Goal: Find contact information: Find contact information

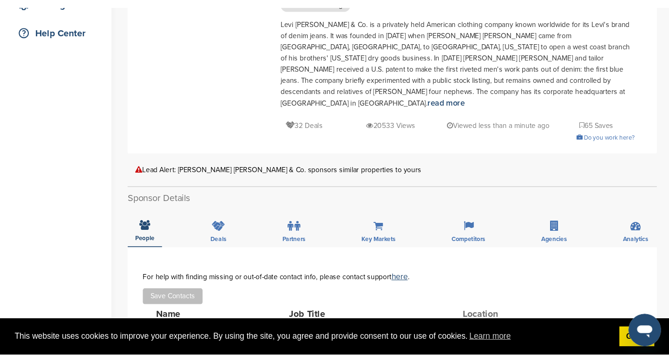
scroll to position [253, 0]
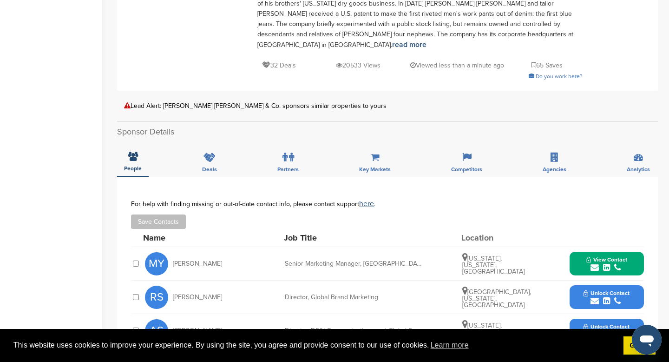
click at [42, 81] on div "Home Search My CRM Pitch Board My Pages Analytics Settings Help Center" at bounding box center [51, 240] width 102 height 924
click at [79, 141] on div "Home Search My CRM Pitch Board My Pages Analytics Settings Help Center" at bounding box center [51, 240] width 102 height 924
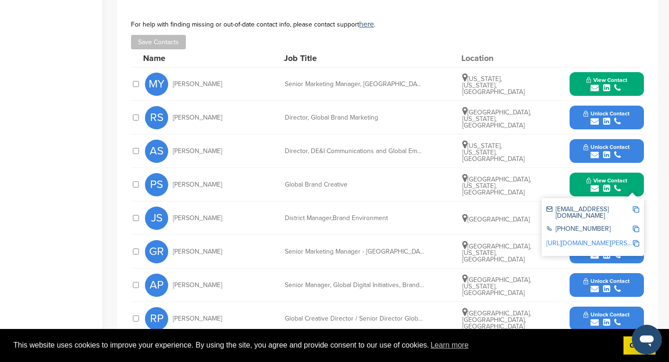
scroll to position [435, 0]
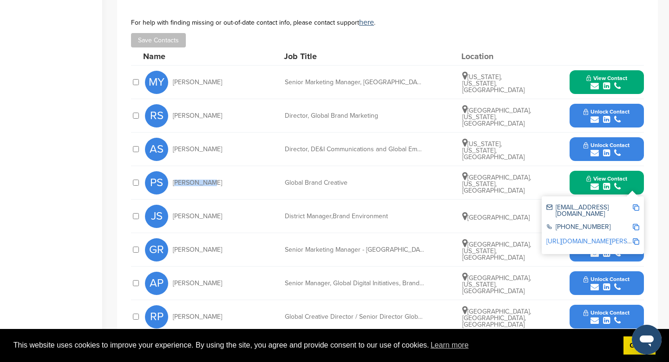
drag, startPoint x: 205, startPoint y: 169, endPoint x: 172, endPoint y: 172, distance: 33.1
click at [172, 172] on div "PS [PERSON_NAME]" at bounding box center [196, 182] width 102 height 23
copy span "[PERSON_NAME]"
click at [375, 112] on div "Director, Global Brand Marketing" at bounding box center [354, 115] width 139 height 7
drag, startPoint x: 377, startPoint y: 106, endPoint x: 286, endPoint y: 104, distance: 91.1
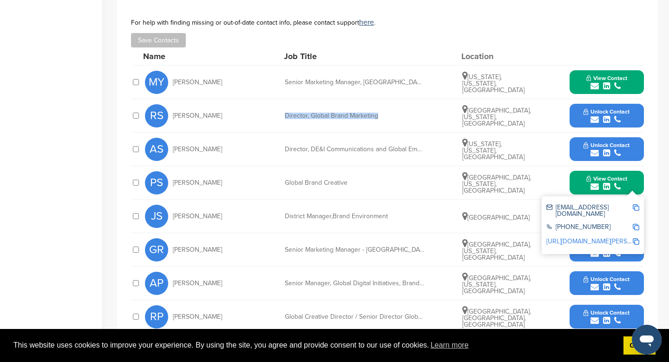
click at [286, 112] on div "Director, Global Brand Marketing" at bounding box center [354, 115] width 139 height 7
copy div "Director, Global Brand Marketing"
drag, startPoint x: 360, startPoint y: 73, endPoint x: 284, endPoint y: 71, distance: 75.8
click at [284, 71] on div "MY [PERSON_NAME] Senior Marketing Manager, US Brand [US_STATE], [US_STATE], [GE…" at bounding box center [394, 82] width 499 height 33
copy div "Senior Marketing Manager"
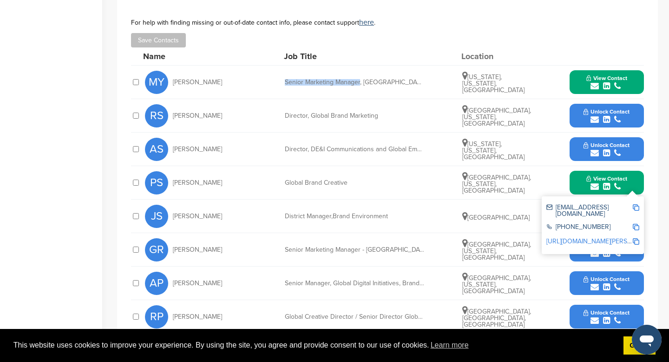
scroll to position [0, 0]
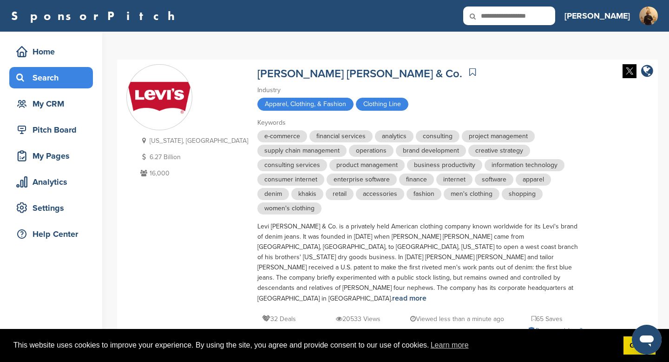
click at [22, 80] on icon at bounding box center [21, 77] width 11 height 8
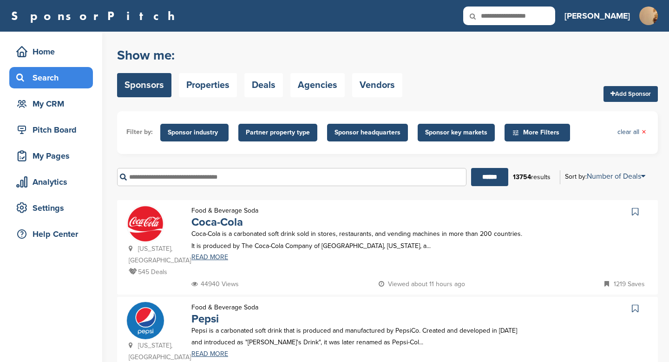
click at [210, 180] on input "text" at bounding box center [292, 177] width 350 height 18
click at [471, 168] on input "******" at bounding box center [489, 177] width 37 height 18
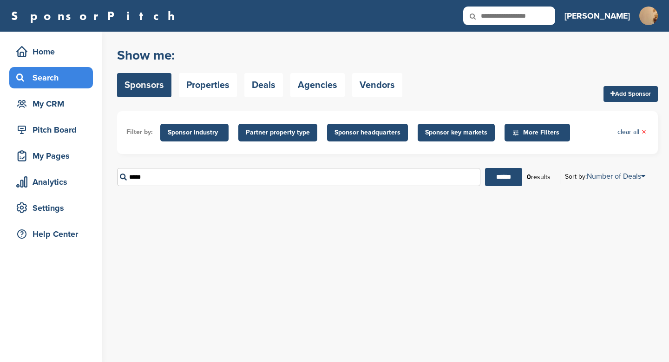
type input "*****"
click at [485, 168] on input "******" at bounding box center [503, 177] width 37 height 18
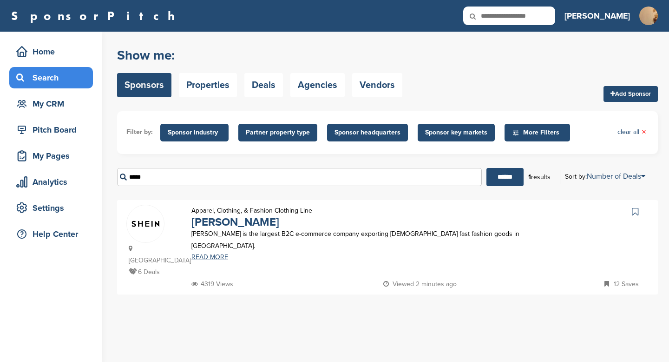
click at [155, 236] on img at bounding box center [145, 223] width 37 height 37
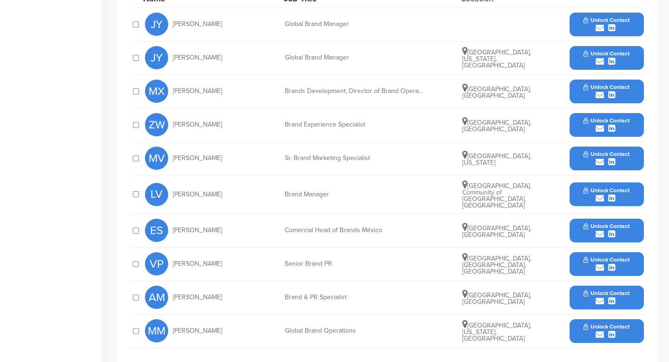
scroll to position [332, 0]
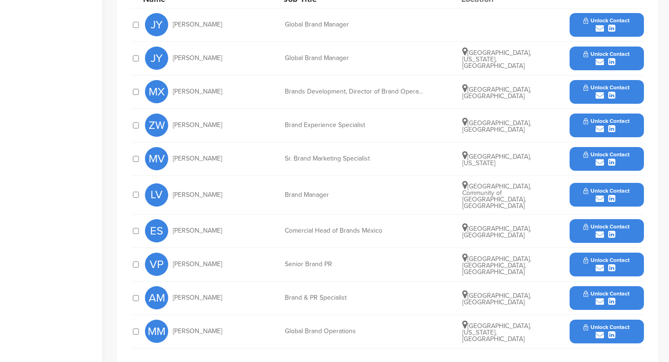
click at [605, 49] on button "Unlock Contact" at bounding box center [607, 58] width 68 height 28
click at [601, 48] on button "Unlock Contact" at bounding box center [607, 58] width 68 height 28
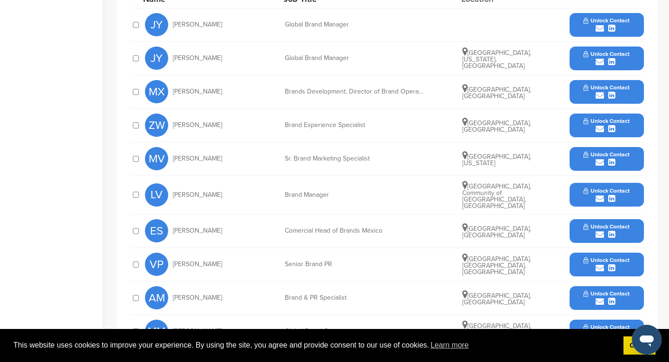
click at [598, 51] on span "Unlock Contact" at bounding box center [607, 54] width 46 height 7
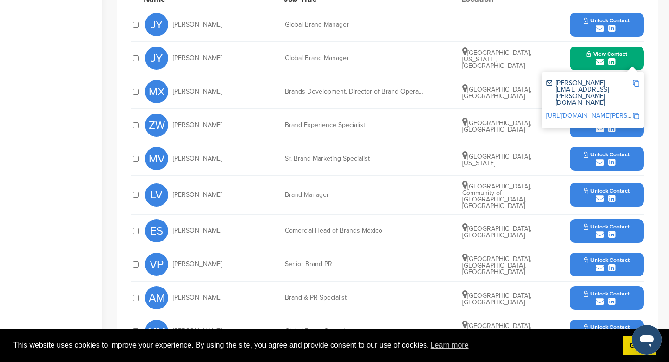
click at [635, 83] on img at bounding box center [636, 83] width 7 height 7
